Goal: Task Accomplishment & Management: Manage account settings

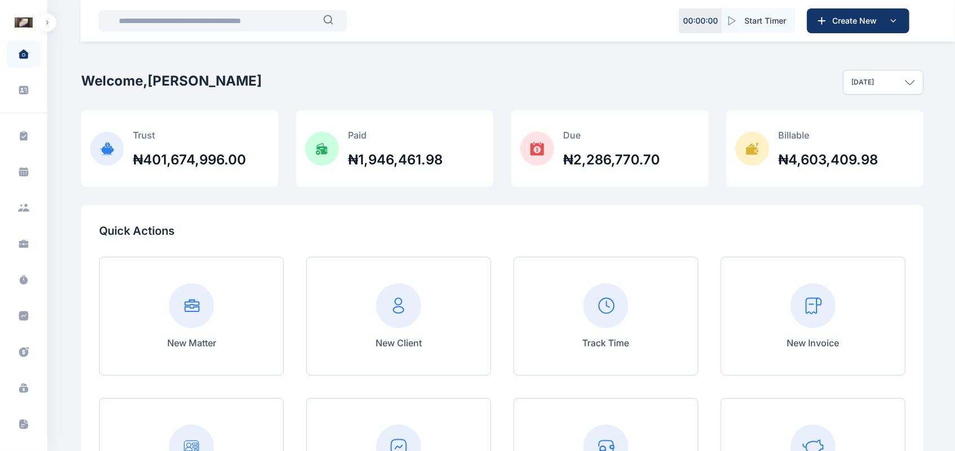
click at [47, 26] on button "button" at bounding box center [47, 23] width 18 height 18
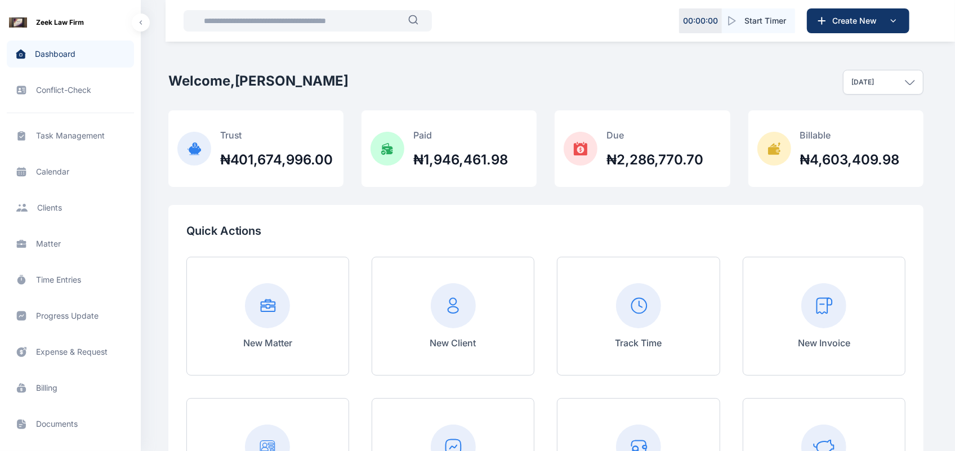
click at [73, 245] on span "Matter matter matter" at bounding box center [70, 243] width 127 height 27
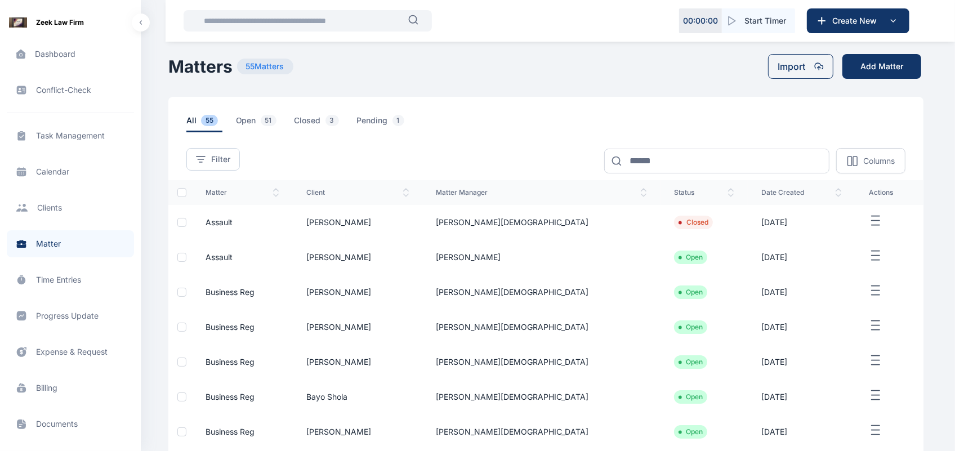
click at [580, 221] on td "[PERSON_NAME][DEMOGRAPHIC_DATA]" at bounding box center [542, 222] width 238 height 35
click at [570, 266] on td "[PERSON_NAME]" at bounding box center [542, 257] width 238 height 35
click at [869, 254] on icon "button" at bounding box center [876, 256] width 14 height 14
click at [868, 260] on div "Edit" at bounding box center [865, 268] width 74 height 25
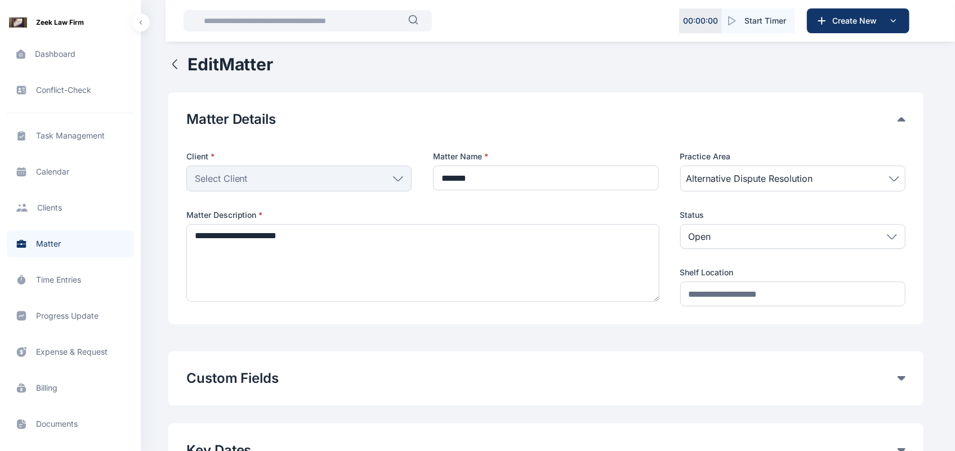
click at [396, 173] on div "Select Client" at bounding box center [298, 179] width 225 height 26
click at [396, 175] on div "Select Client" at bounding box center [298, 179] width 225 height 26
click at [414, 184] on div "Client * Select Client Individual [PERSON_NAME] Folawe Grundy [PERSON_NAME] [PE…" at bounding box center [545, 228] width 719 height 155
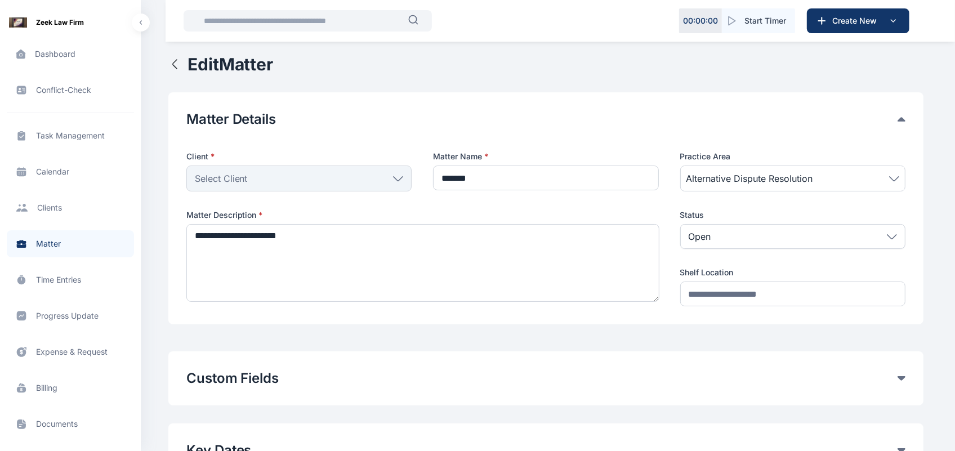
click at [398, 180] on icon at bounding box center [398, 178] width 9 height 4
click at [316, 162] on div "Client *" at bounding box center [298, 158] width 225 height 15
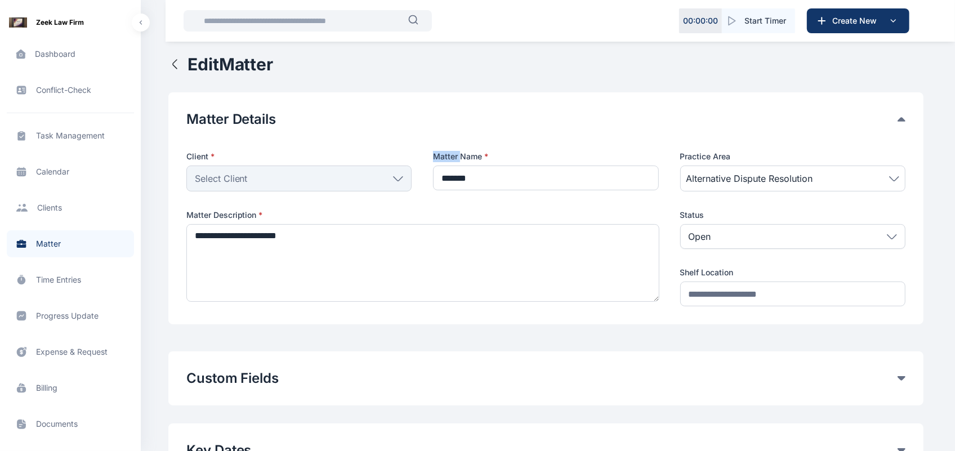
click at [314, 181] on div "Select Client" at bounding box center [298, 179] width 225 height 26
click at [173, 63] on icon "button" at bounding box center [175, 64] width 14 height 14
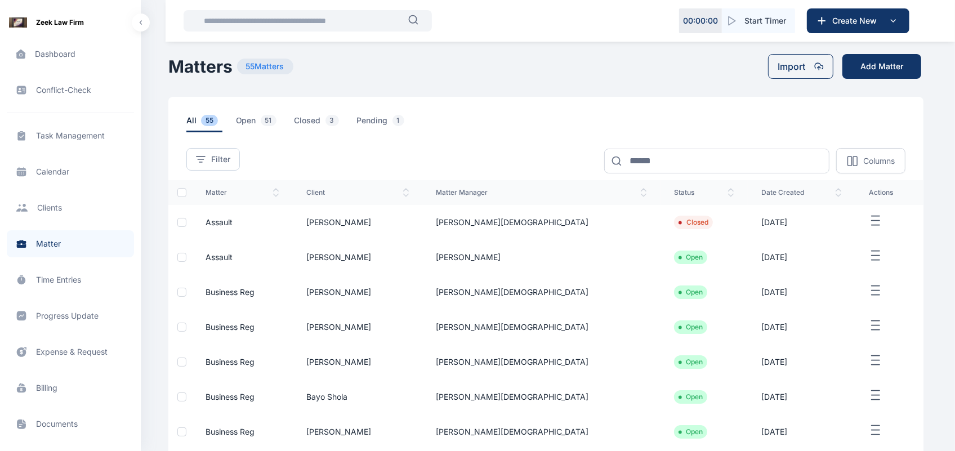
click at [423, 265] on td "[PERSON_NAME]" at bounding box center [358, 257] width 130 height 35
click at [869, 255] on icon "button" at bounding box center [876, 256] width 14 height 14
click at [840, 269] on div "Edit" at bounding box center [865, 268] width 74 height 25
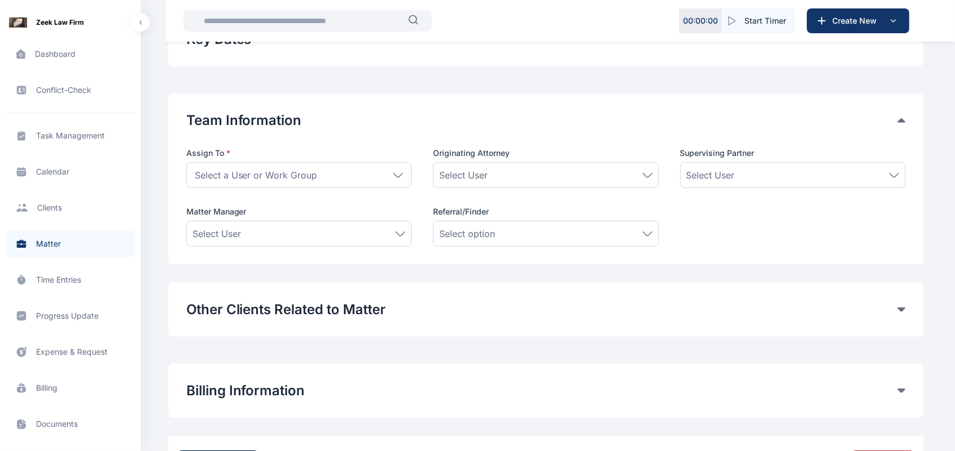
type input "*******"
type textarea "**********"
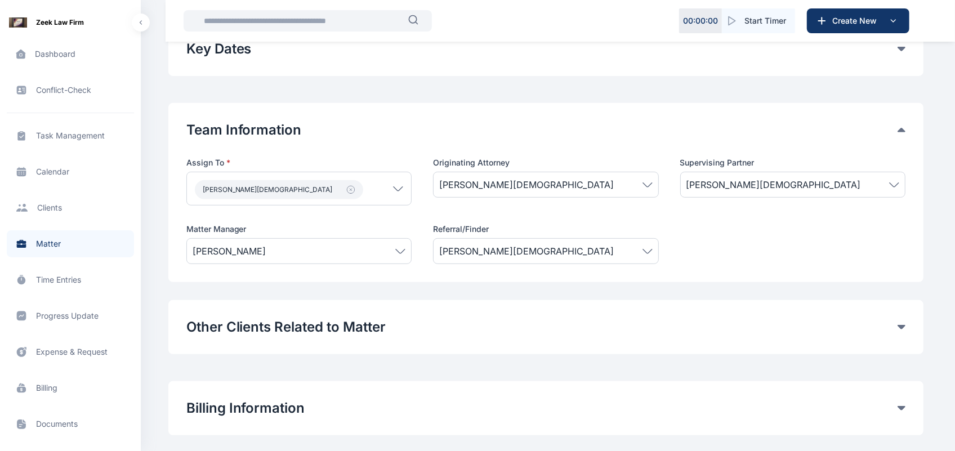
scroll to position [218, 0]
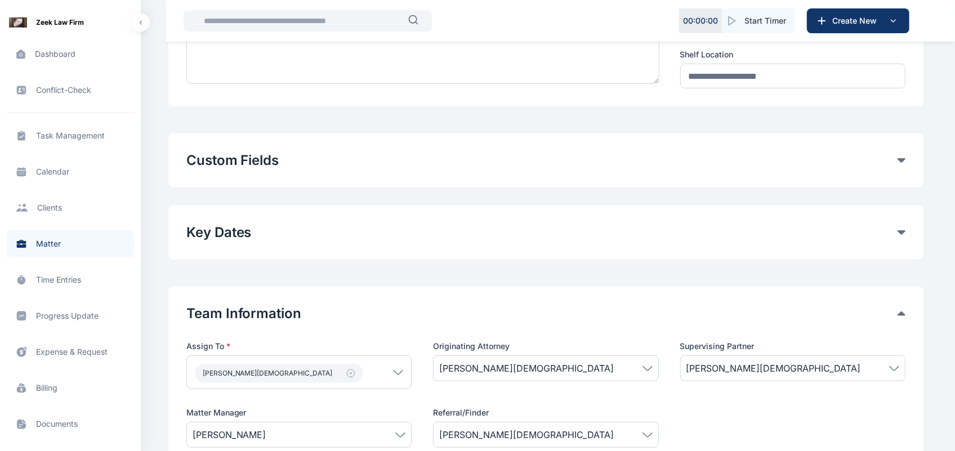
click at [903, 163] on div "Custom Fields" at bounding box center [545, 160] width 719 height 18
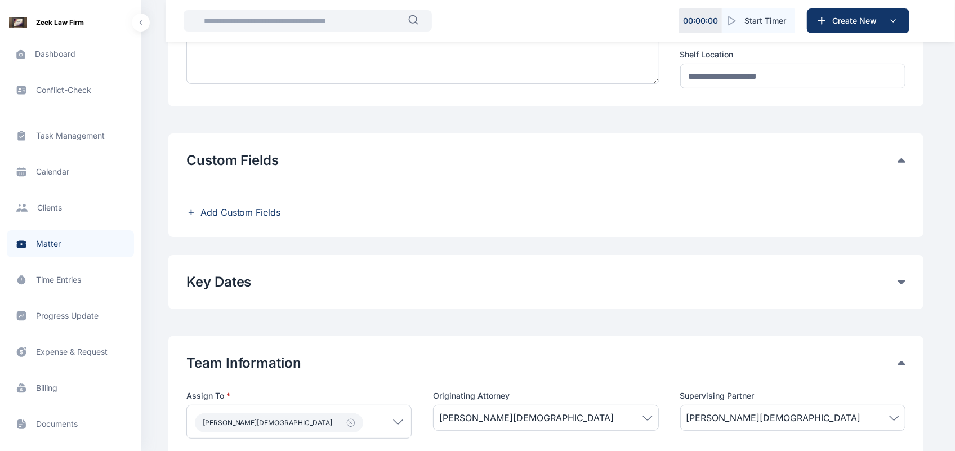
click at [257, 213] on span "Add Custom Fields" at bounding box center [240, 213] width 81 height 14
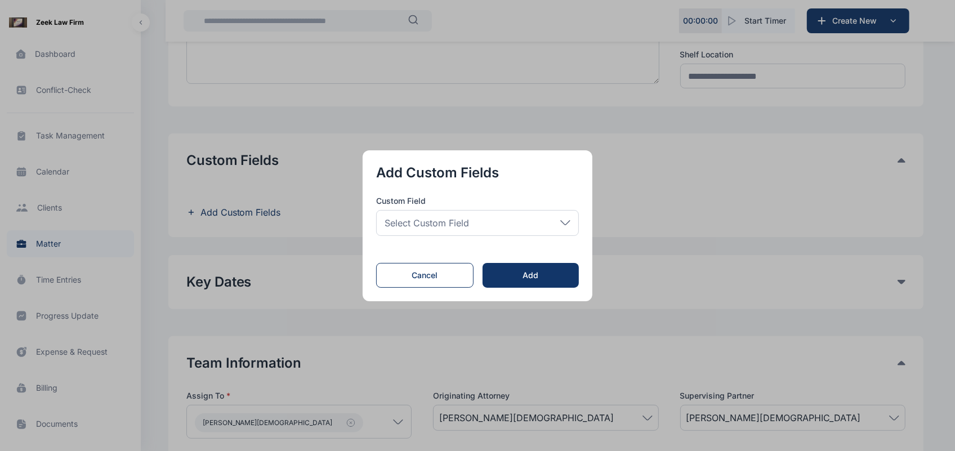
click at [527, 221] on div "Select Custom Field" at bounding box center [477, 223] width 203 height 26
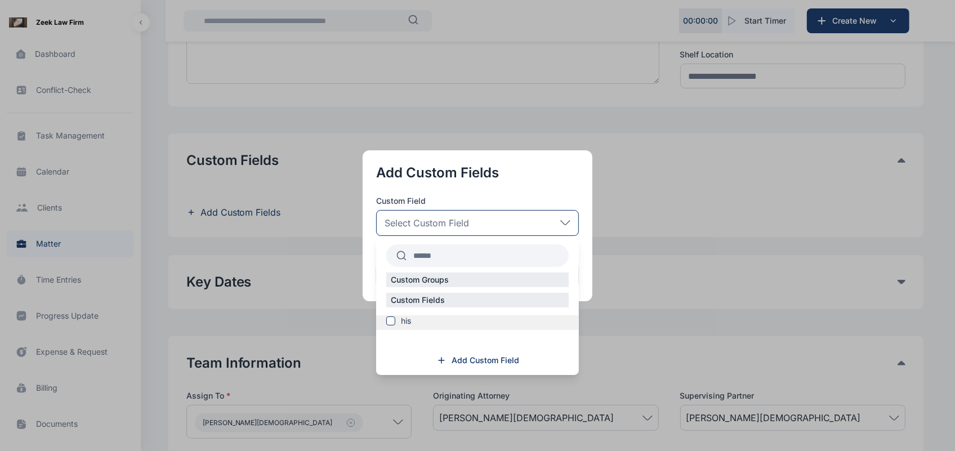
click at [395, 319] on span at bounding box center [390, 320] width 9 height 9
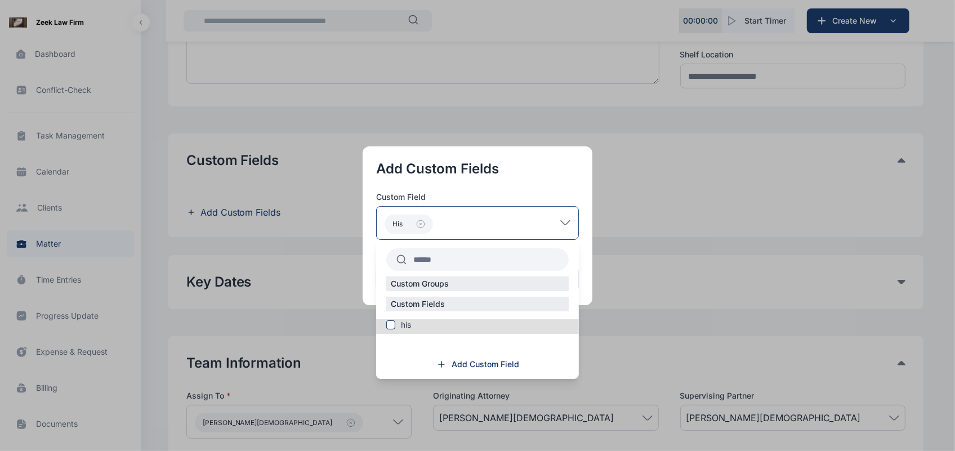
click at [634, 271] on button "button" at bounding box center [477, 225] width 955 height 451
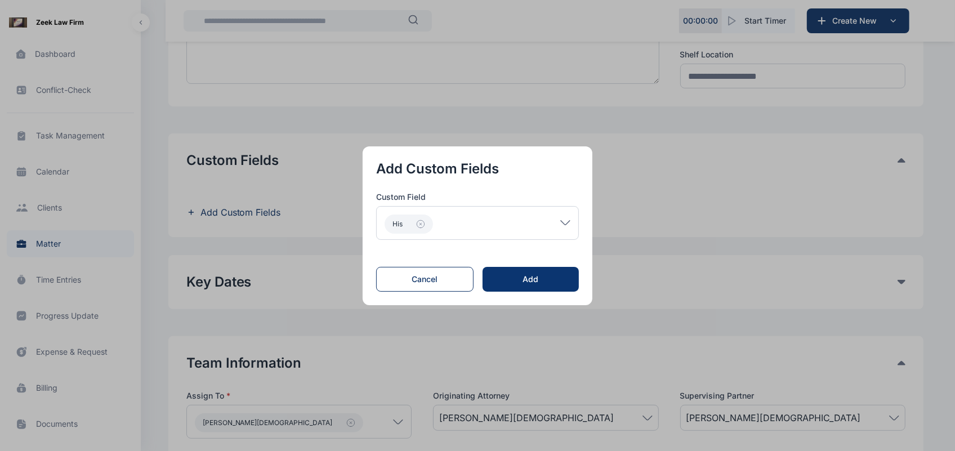
click at [535, 291] on button "Add" at bounding box center [531, 279] width 96 height 25
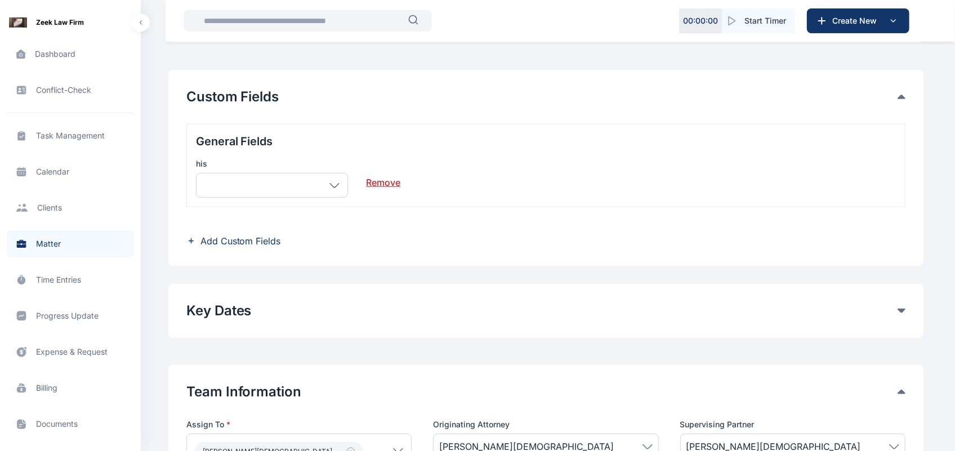
scroll to position [288, 0]
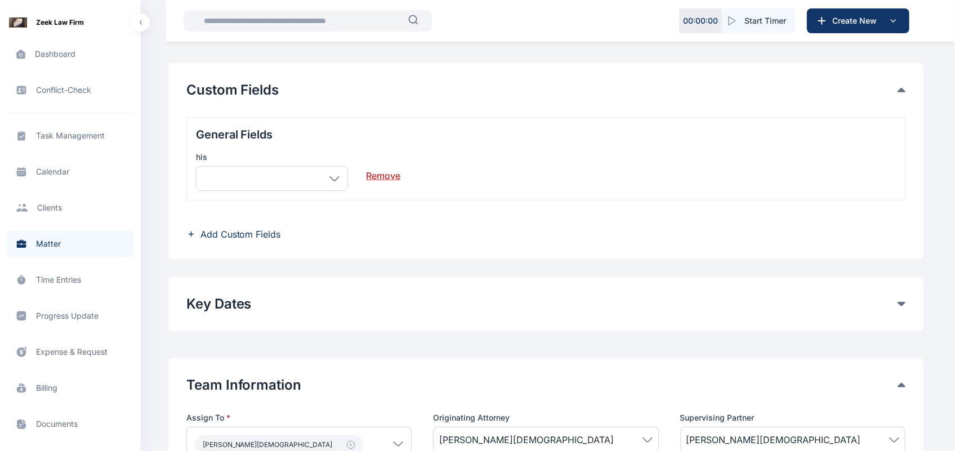
click at [342, 175] on div at bounding box center [272, 178] width 153 height 25
click at [331, 181] on icon at bounding box center [334, 178] width 10 height 5
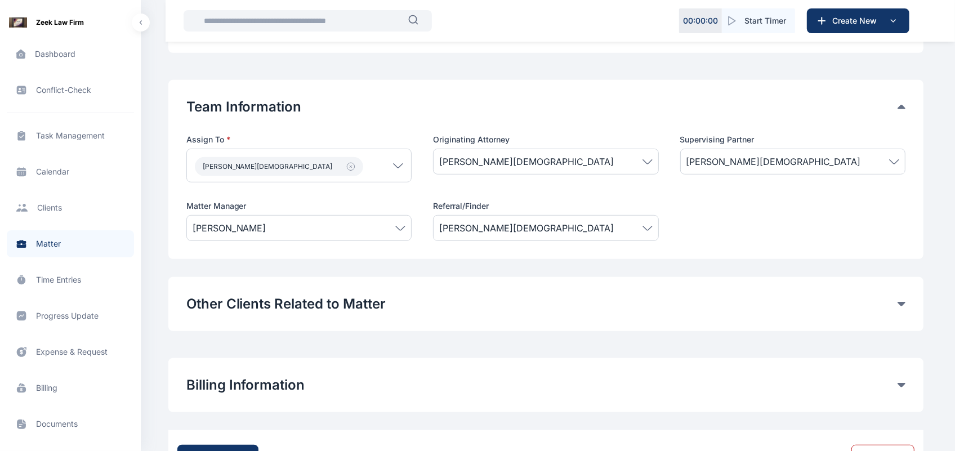
scroll to position [594, 0]
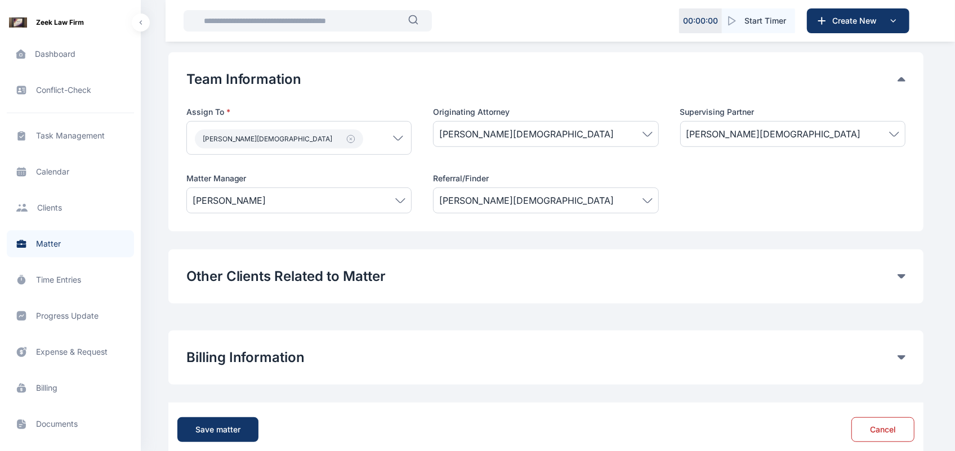
click at [375, 211] on div "[PERSON_NAME]" at bounding box center [298, 201] width 225 height 26
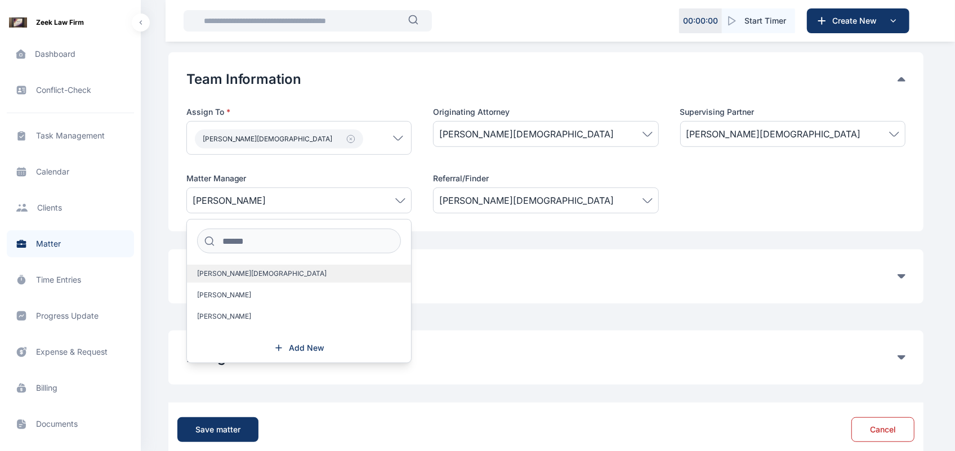
click at [276, 282] on label "[PERSON_NAME][DEMOGRAPHIC_DATA]" at bounding box center [299, 274] width 224 height 18
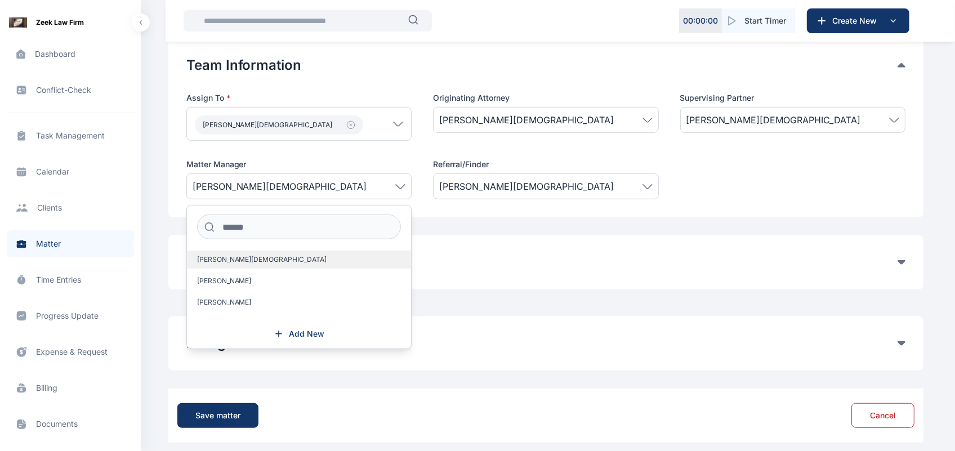
scroll to position [618, 0]
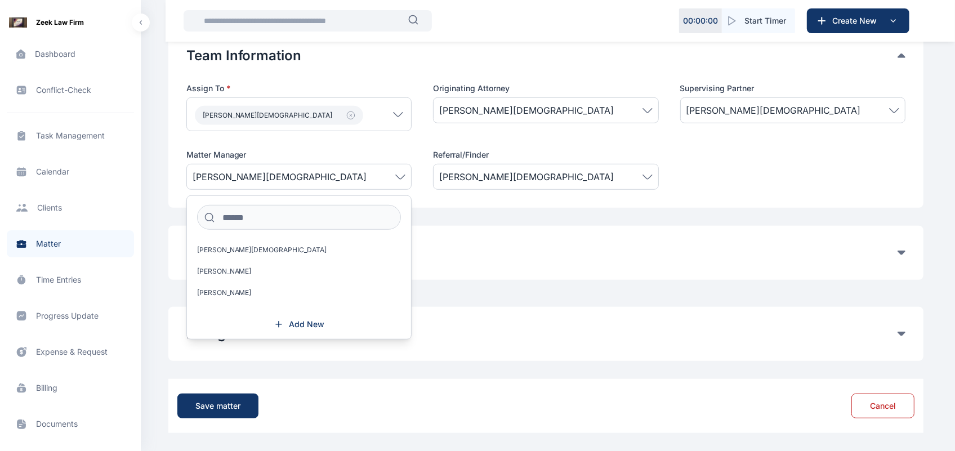
click at [447, 262] on div "Other Clients Related to Matter Add Other Clients" at bounding box center [545, 253] width 755 height 54
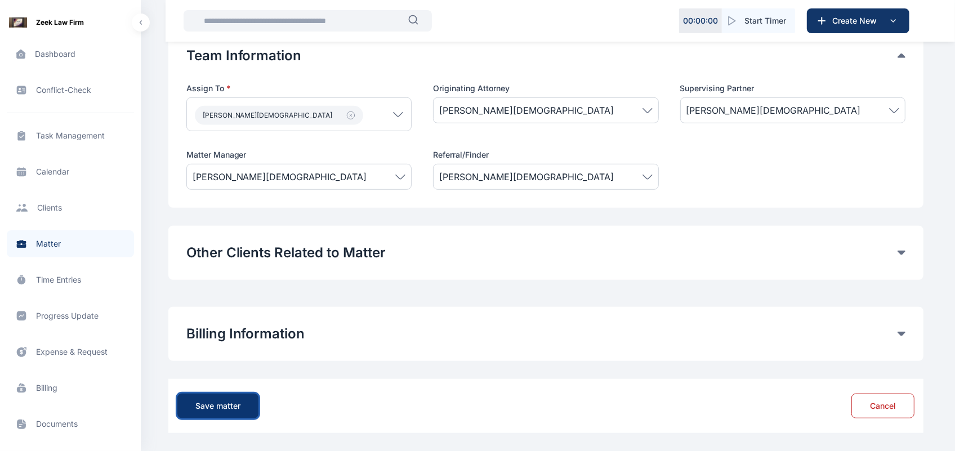
click at [204, 397] on button "Save matter" at bounding box center [217, 406] width 81 height 25
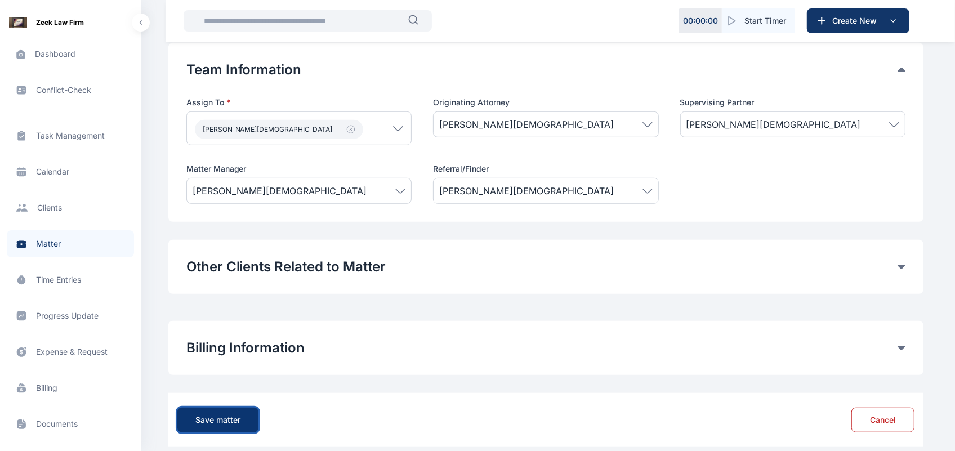
click at [207, 423] on div "Save matter" at bounding box center [217, 419] width 45 height 11
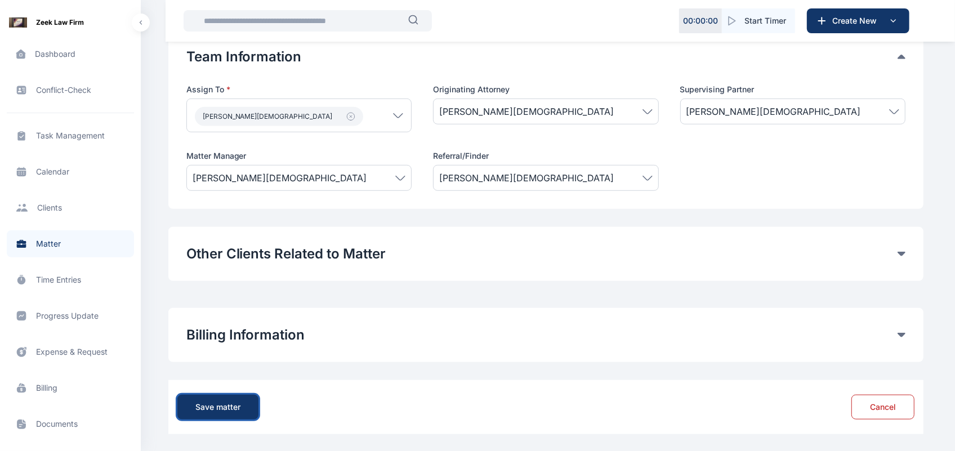
scroll to position [632, 0]
click at [244, 407] on button "Save matter" at bounding box center [217, 406] width 81 height 25
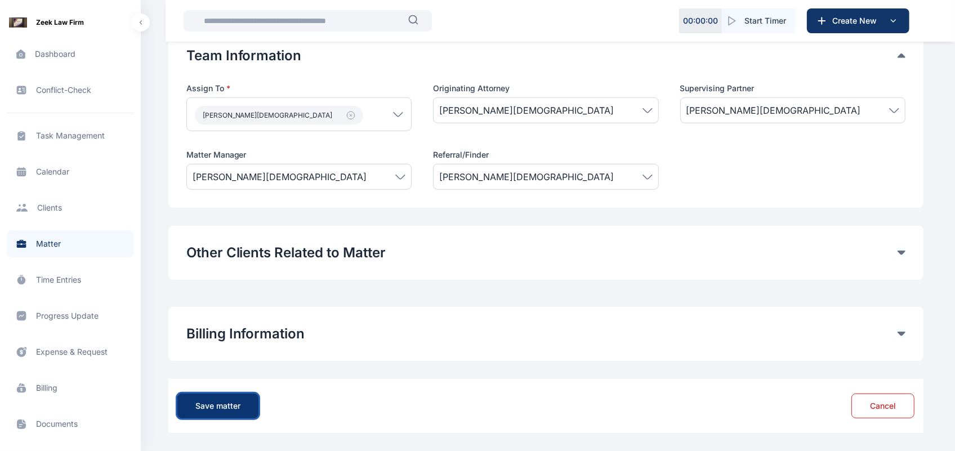
click at [244, 407] on button "Save matter" at bounding box center [217, 406] width 81 height 25
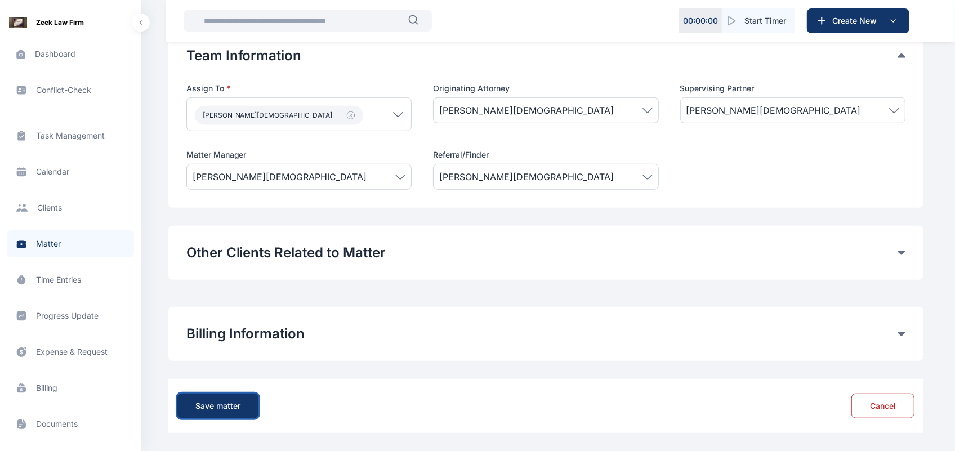
drag, startPoint x: 244, startPoint y: 407, endPoint x: 292, endPoint y: 389, distance: 51.3
click at [292, 389] on div "Save matter Cancel" at bounding box center [545, 406] width 737 height 36
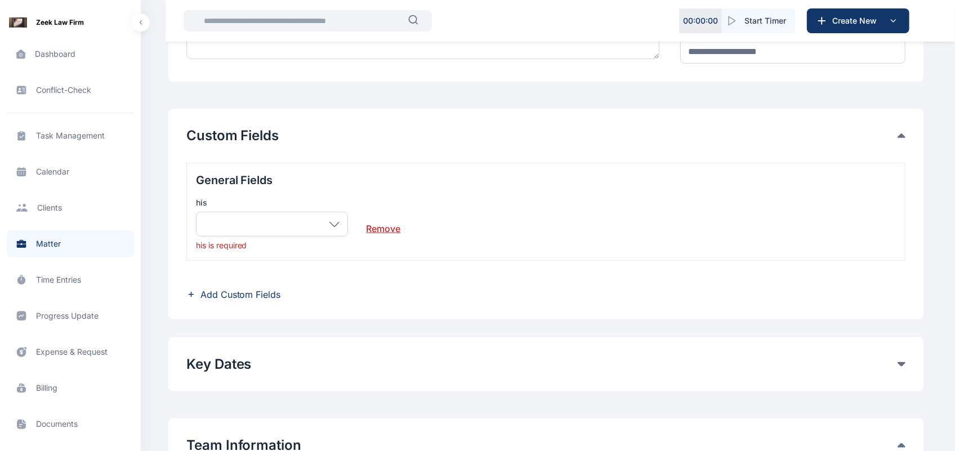
scroll to position [258, 0]
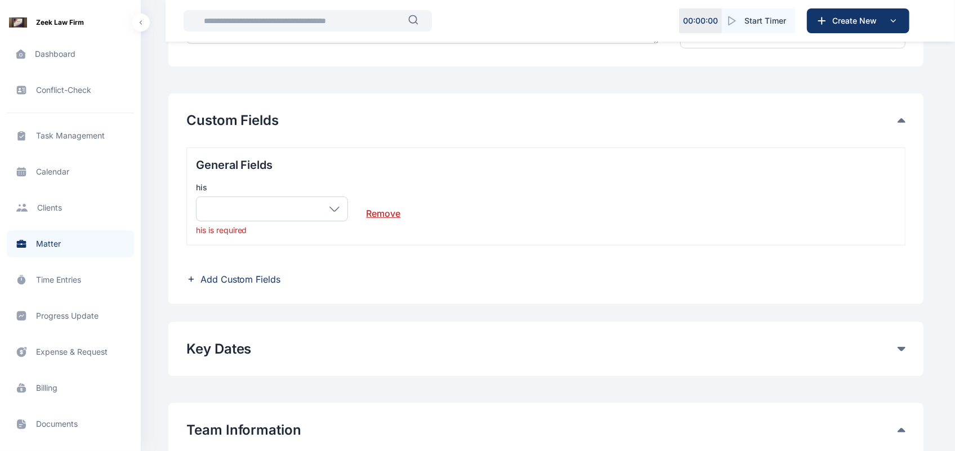
click at [380, 216] on link "Remove" at bounding box center [383, 209] width 34 height 23
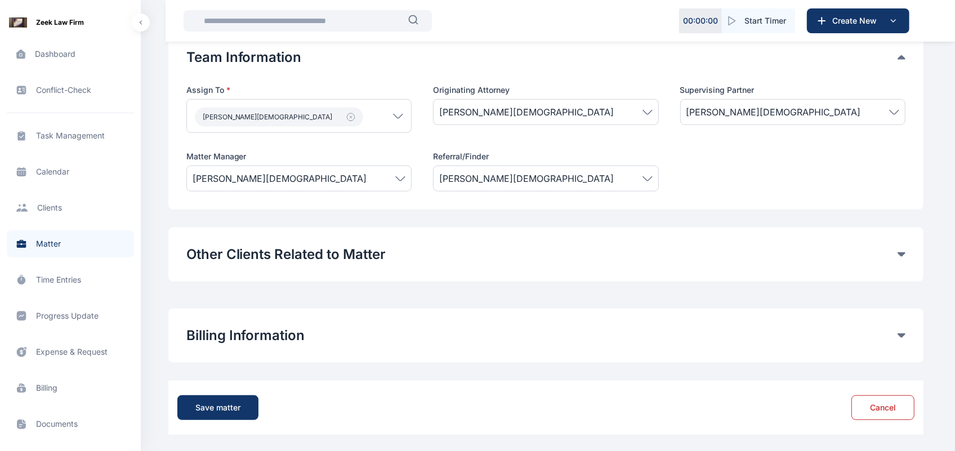
scroll to position [525, 0]
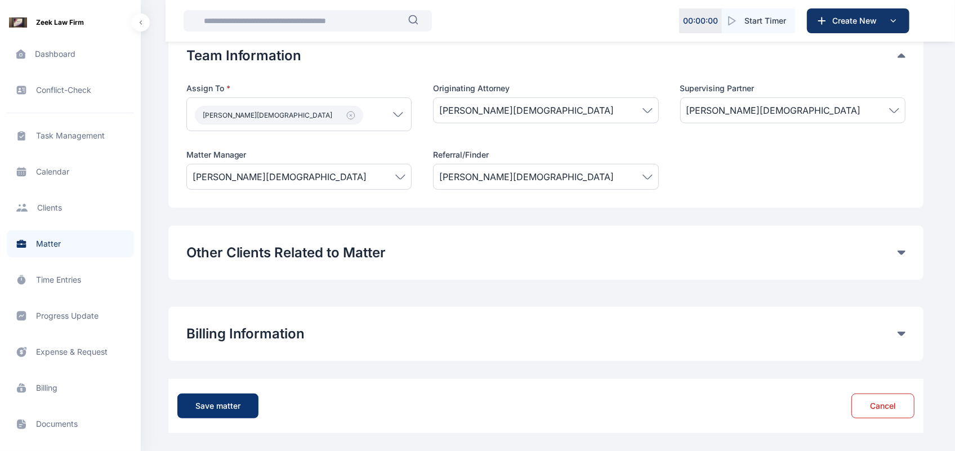
click at [220, 403] on div "Save matter" at bounding box center [217, 405] width 45 height 11
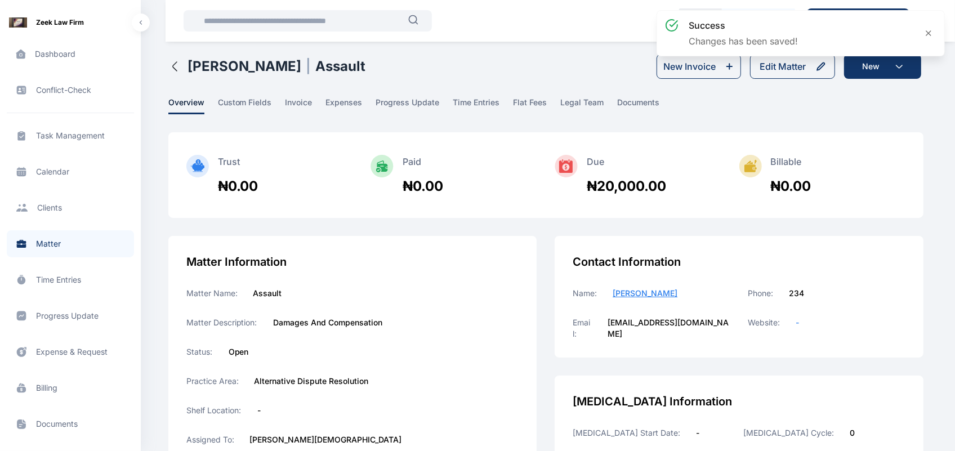
click at [787, 60] on div "success Changes has been saved!" at bounding box center [800, 38] width 293 height 60
click at [784, 74] on button "Edit Matter" at bounding box center [792, 66] width 85 height 25
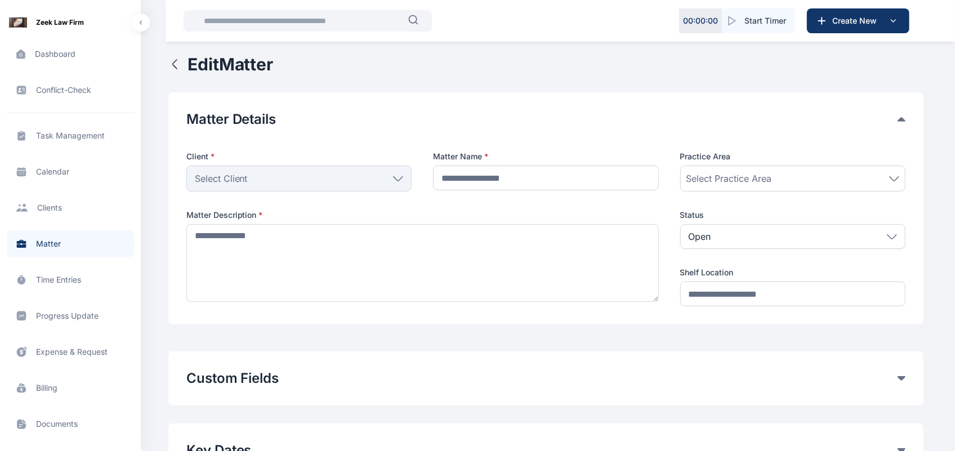
type input "*******"
type textarea "**********"
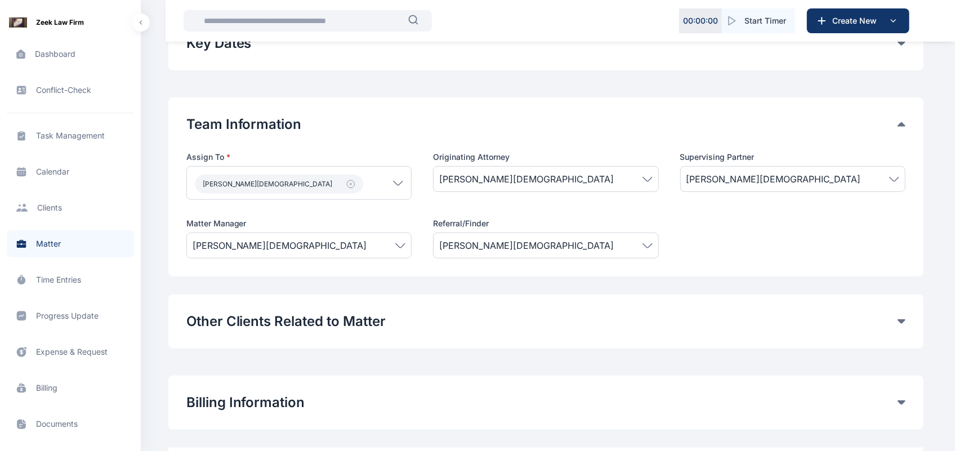
scroll to position [410, 0]
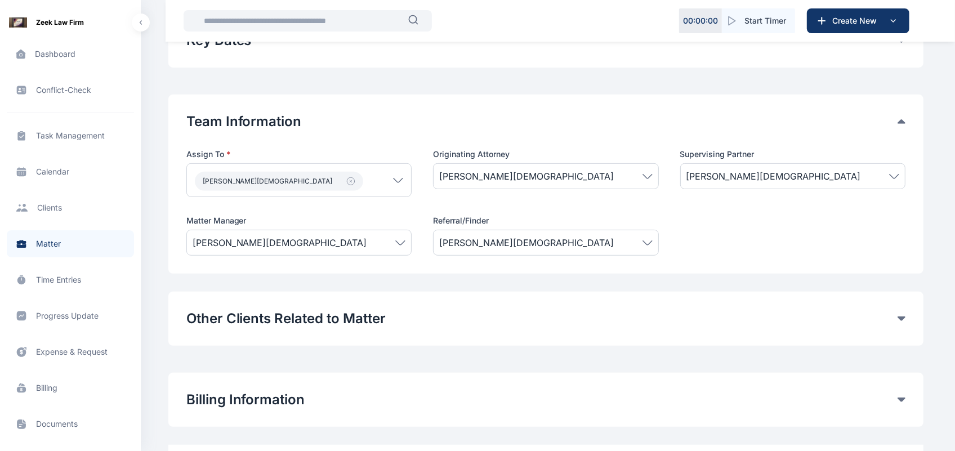
click at [401, 246] on span "[PERSON_NAME][DEMOGRAPHIC_DATA]" at bounding box center [299, 243] width 213 height 14
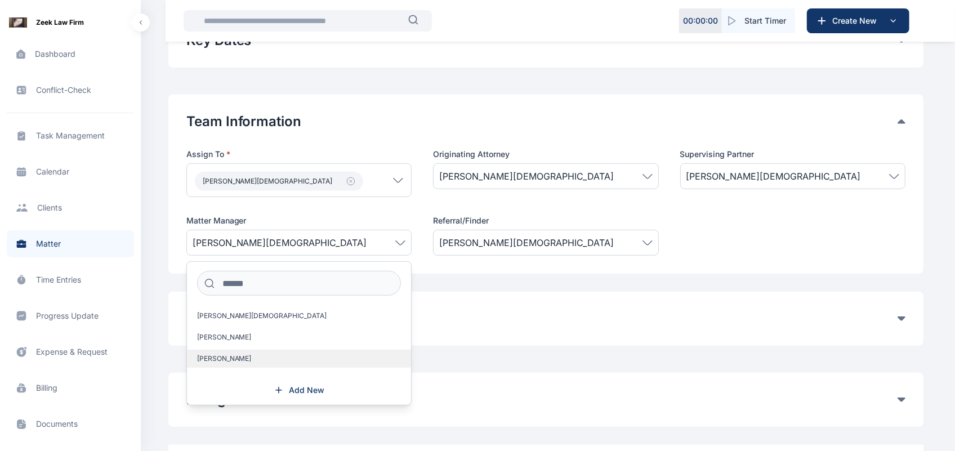
click at [259, 358] on label "[PERSON_NAME]" at bounding box center [299, 359] width 224 height 18
click at [490, 352] on div "Edit Matter Matter Details Client * [PERSON_NAME] Individual [PERSON_NAME] Fola…" at bounding box center [545, 71] width 755 height 855
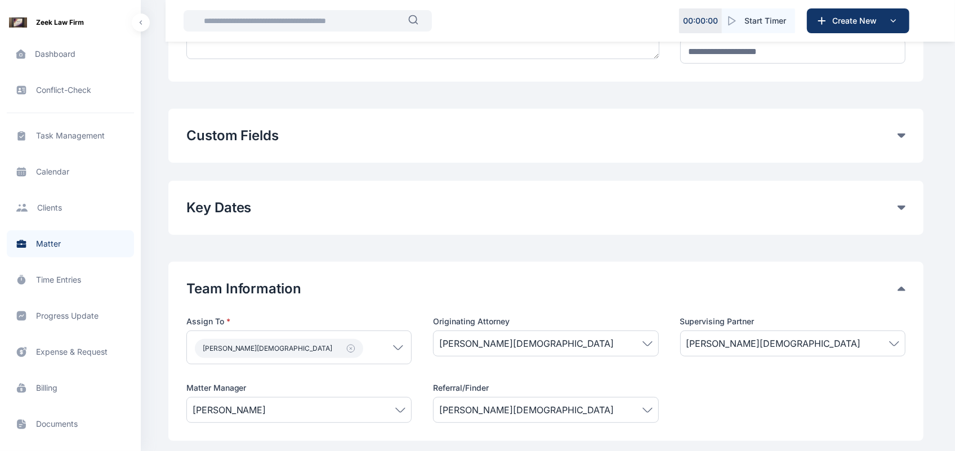
scroll to position [211, 0]
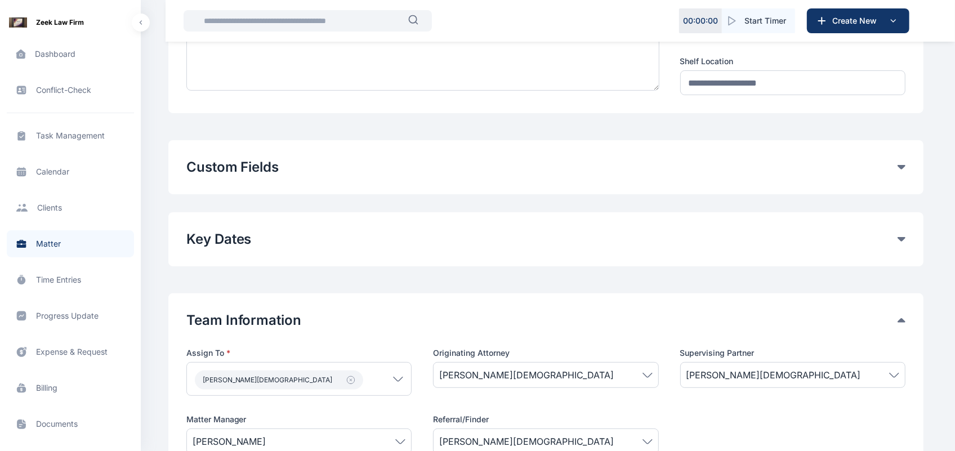
click at [904, 166] on icon at bounding box center [902, 167] width 8 height 5
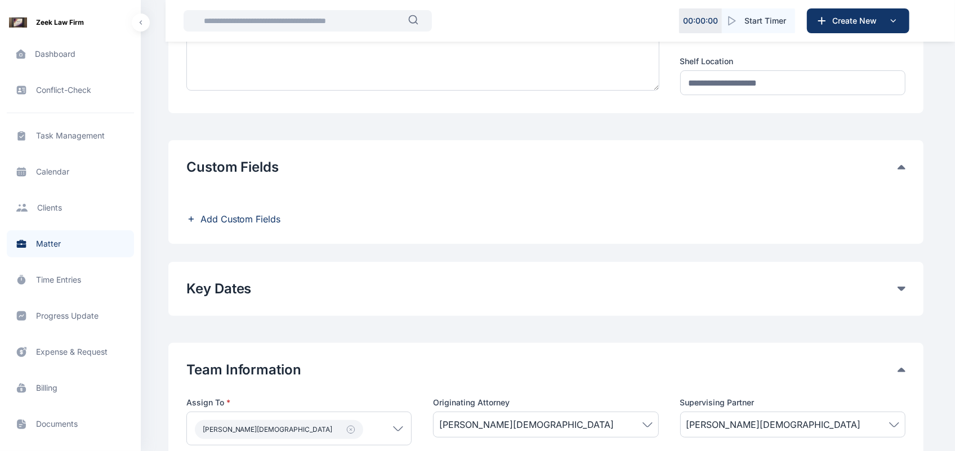
click at [193, 219] on icon at bounding box center [191, 219] width 10 height 9
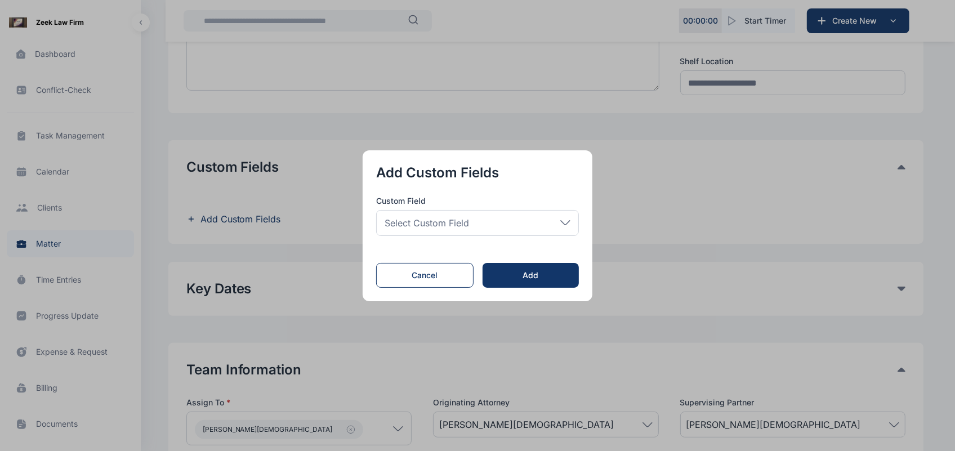
click at [501, 230] on div "Select Custom Field" at bounding box center [477, 223] width 203 height 26
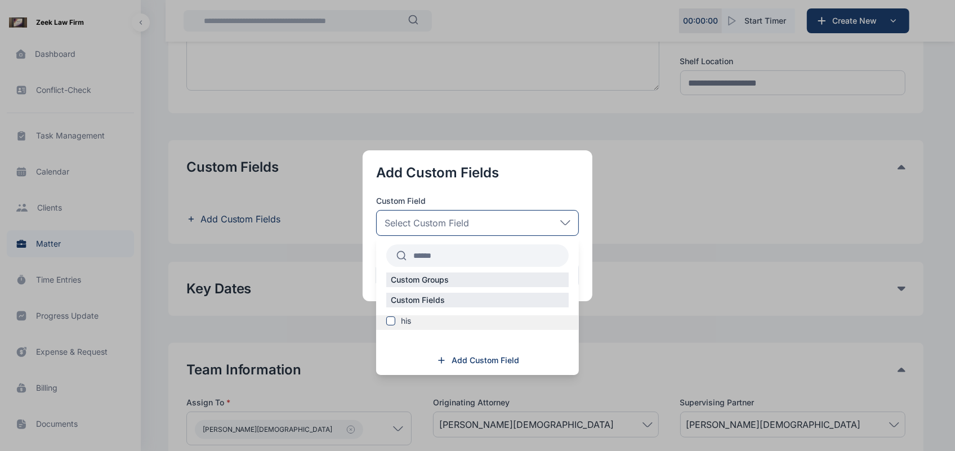
click at [385, 320] on label "his" at bounding box center [477, 320] width 203 height 11
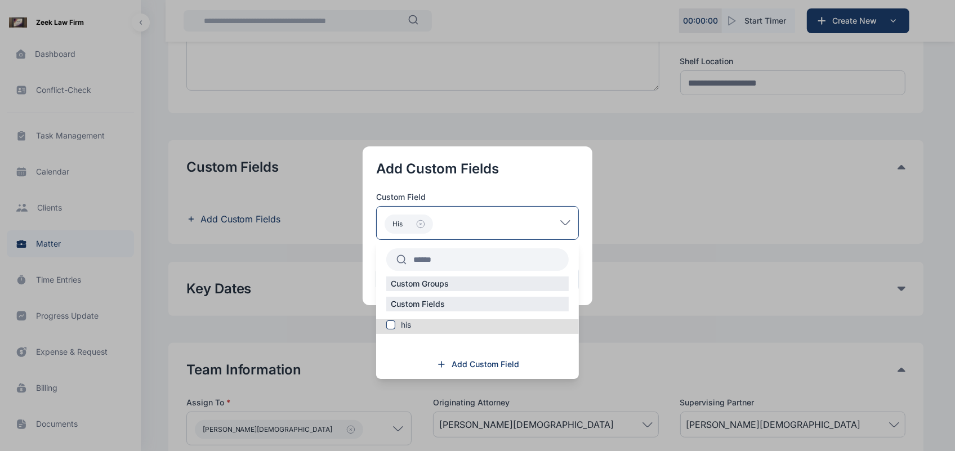
click at [636, 253] on button "button" at bounding box center [477, 225] width 955 height 451
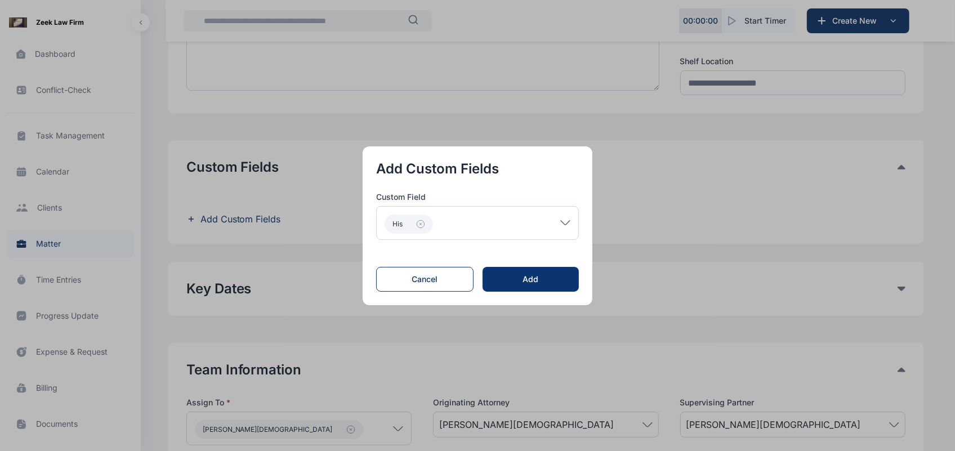
click at [507, 275] on div "Add" at bounding box center [531, 279] width 60 height 11
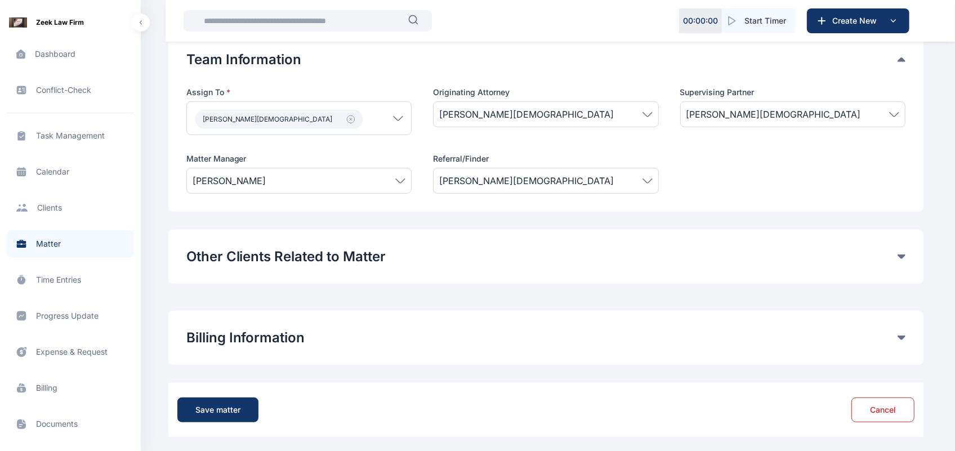
scroll to position [618, 0]
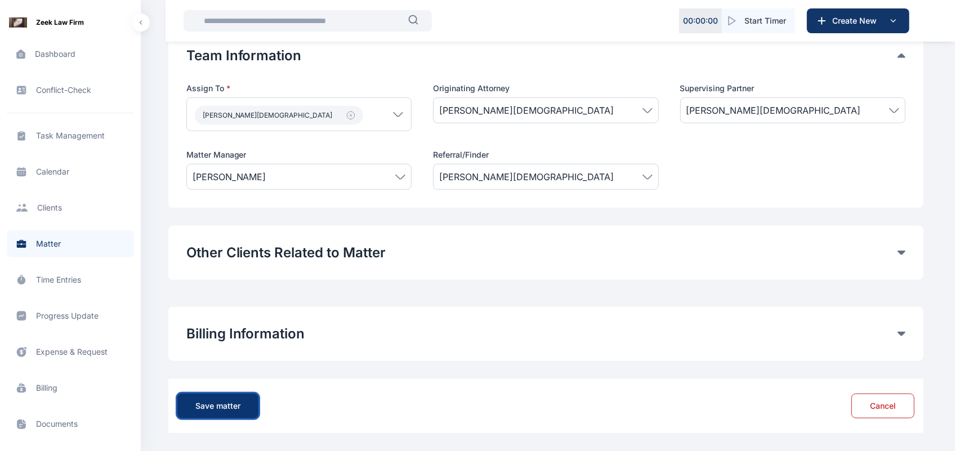
click at [222, 407] on div "Save matter" at bounding box center [217, 405] width 45 height 11
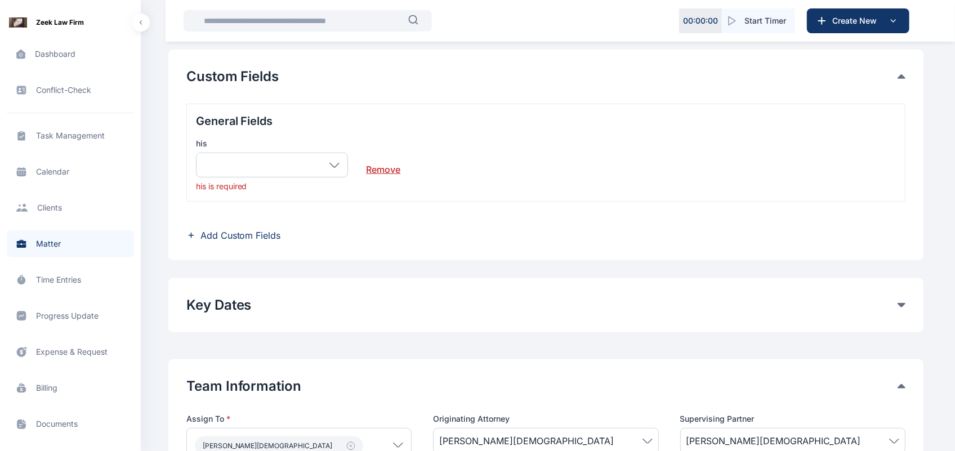
scroll to position [138, 0]
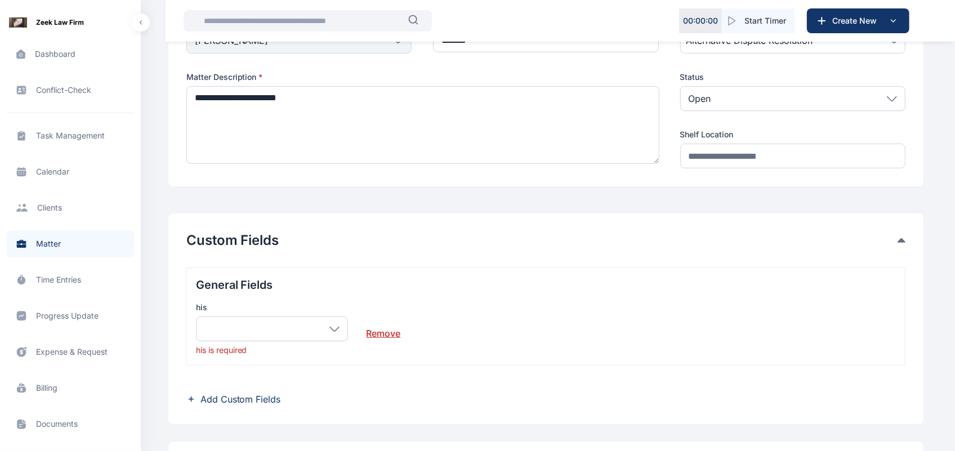
click at [386, 336] on link "Remove" at bounding box center [383, 329] width 34 height 23
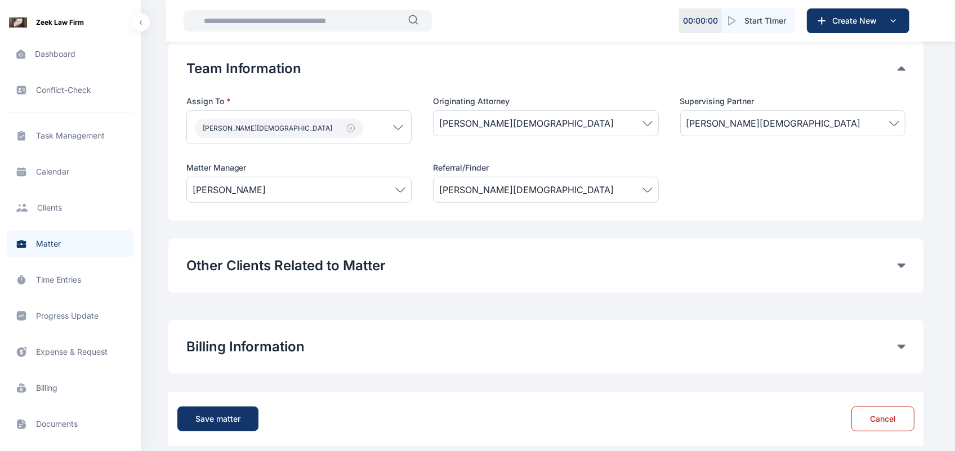
scroll to position [525, 0]
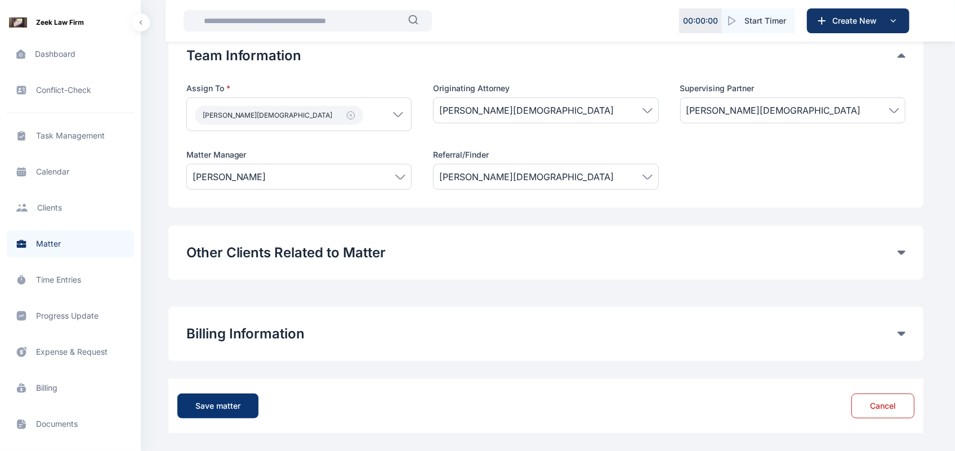
click at [231, 404] on div "Save matter" at bounding box center [217, 405] width 45 height 11
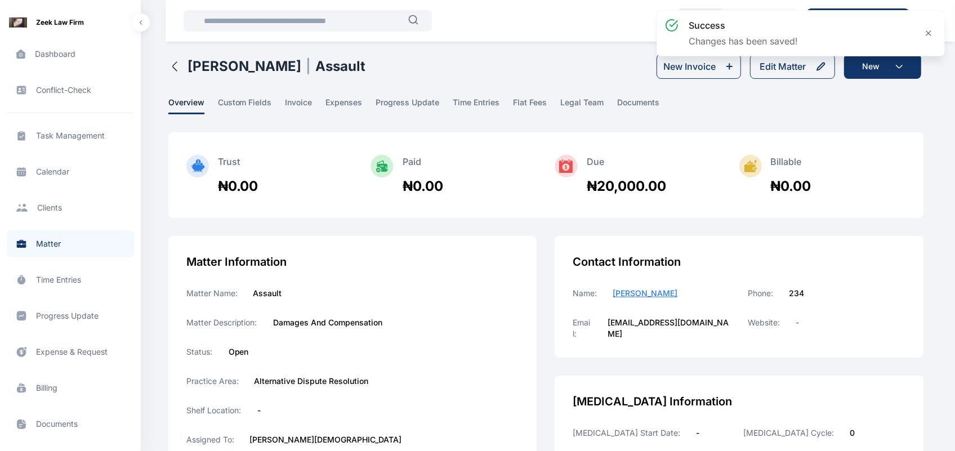
click at [172, 68] on icon "button" at bounding box center [175, 67] width 14 height 14
